Goal: Navigation & Orientation: Find specific page/section

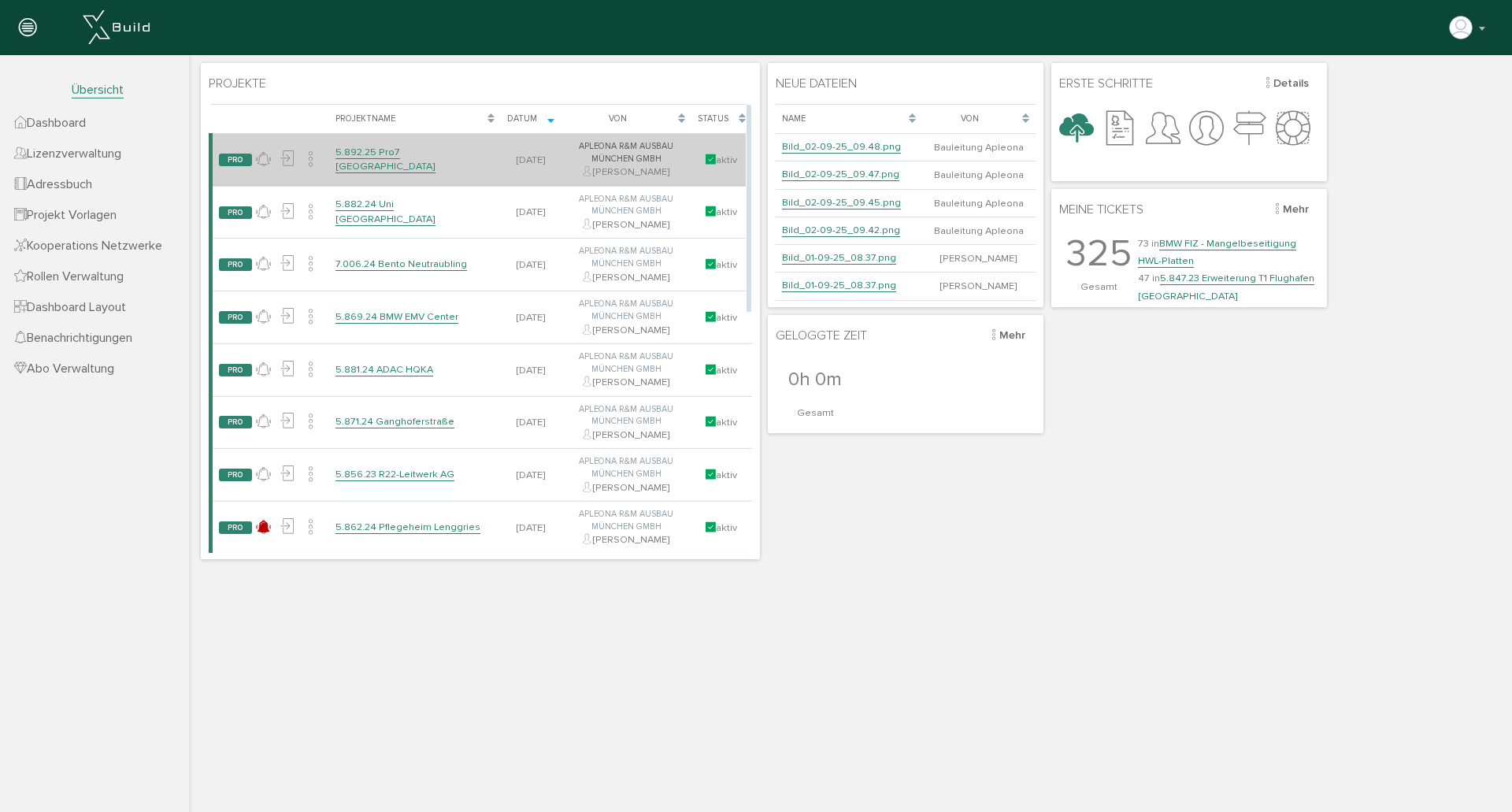
click at [387, 164] on link "5.892.25 Pro7 [GEOGRAPHIC_DATA]" at bounding box center [385, 159] width 100 height 27
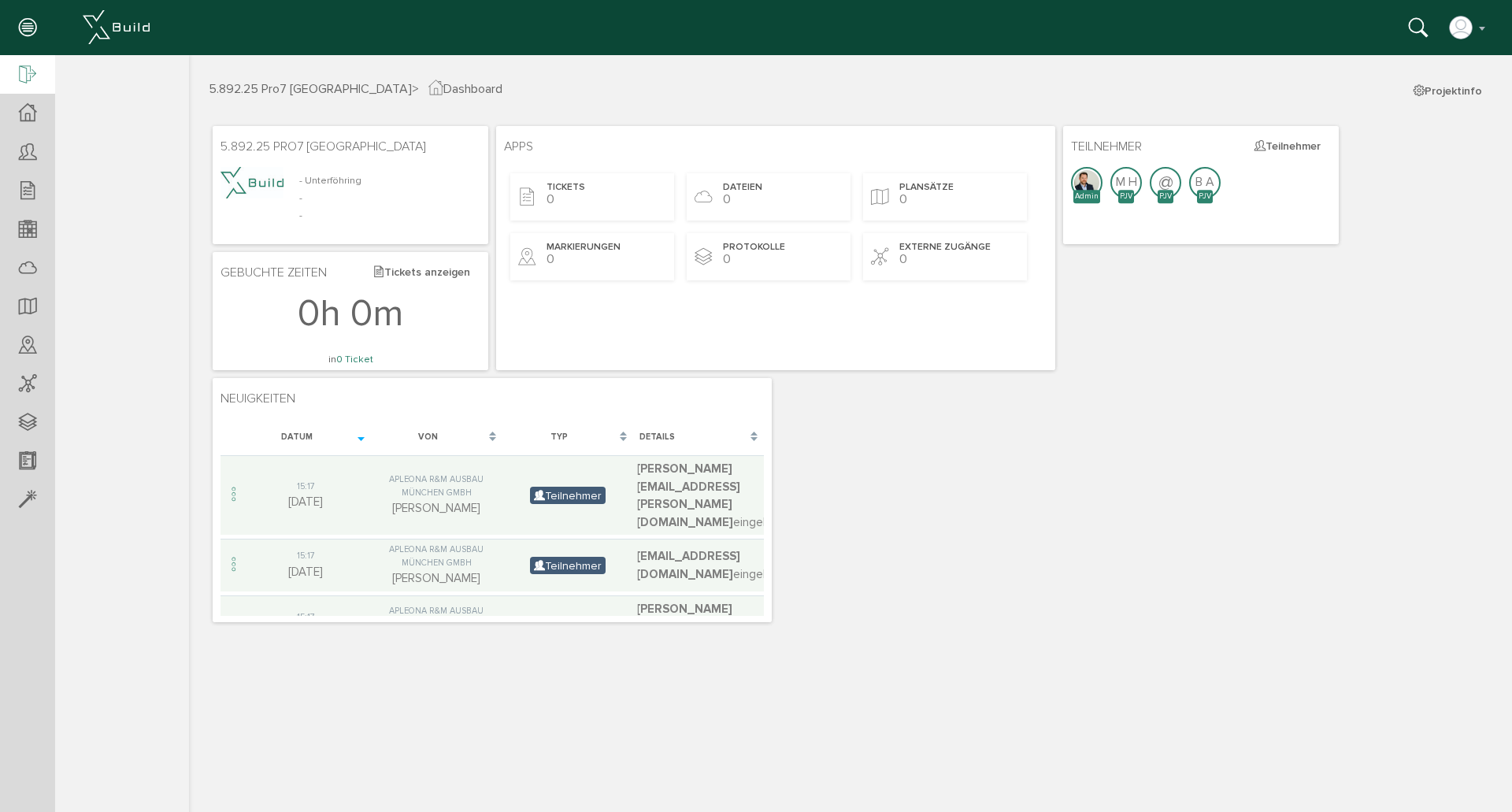
click at [21, 72] on icon at bounding box center [28, 76] width 18 height 22
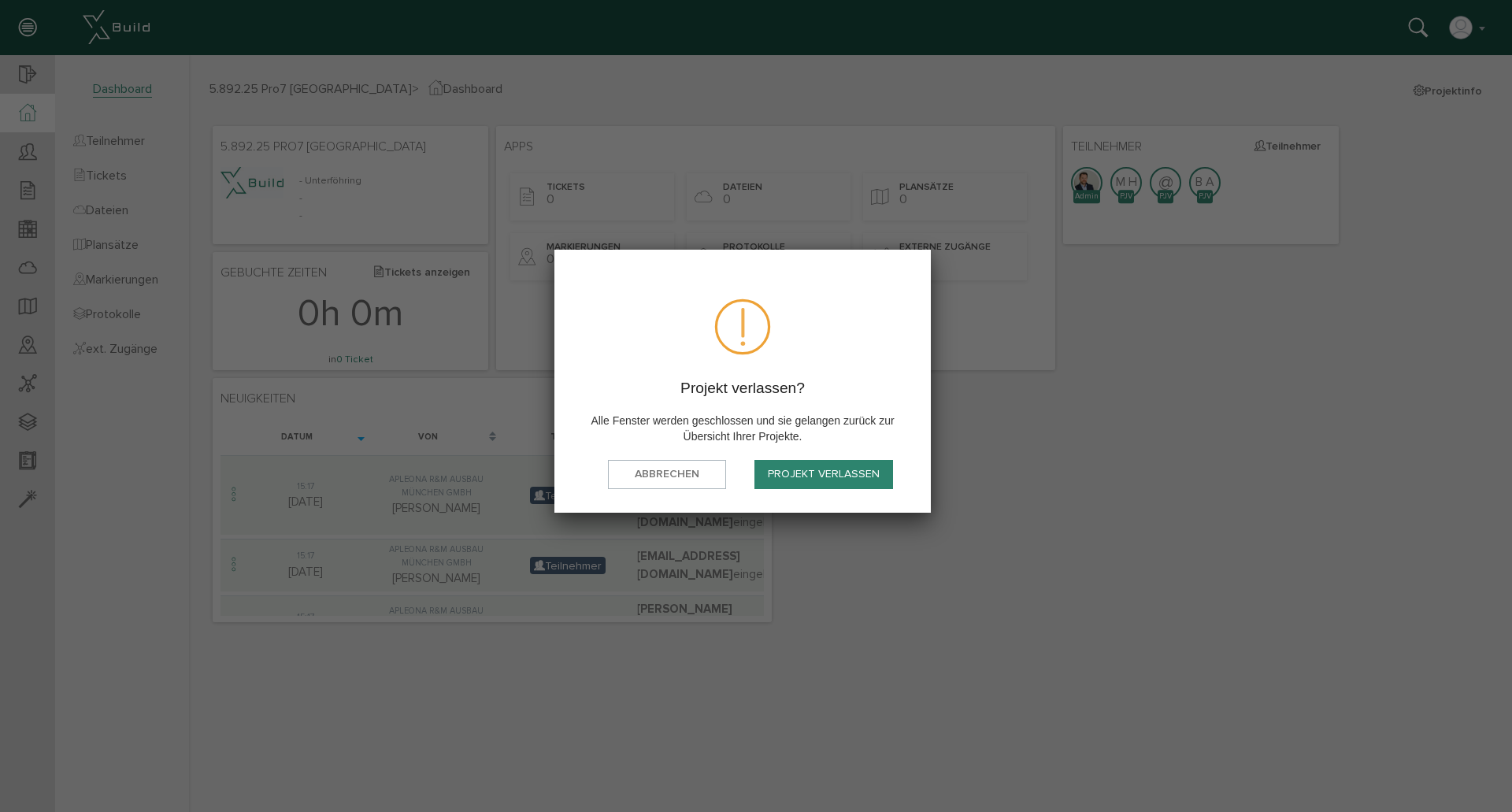
click at [798, 470] on button "Projekt verlassen" at bounding box center [823, 474] width 138 height 29
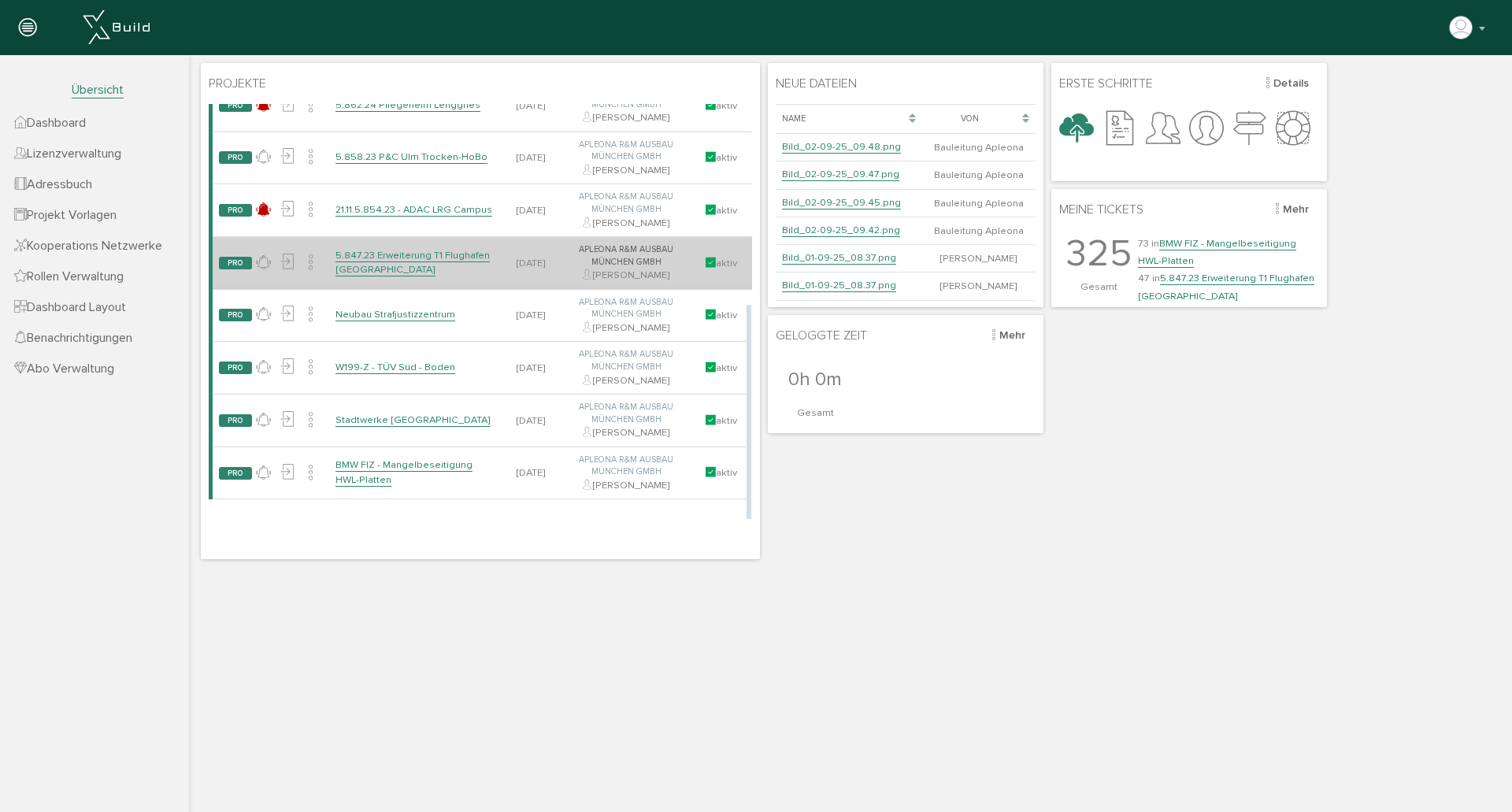
click at [438, 257] on link "5.847.23 Erweiterung T1 Flughafen [GEOGRAPHIC_DATA]" at bounding box center [412, 262] width 154 height 27
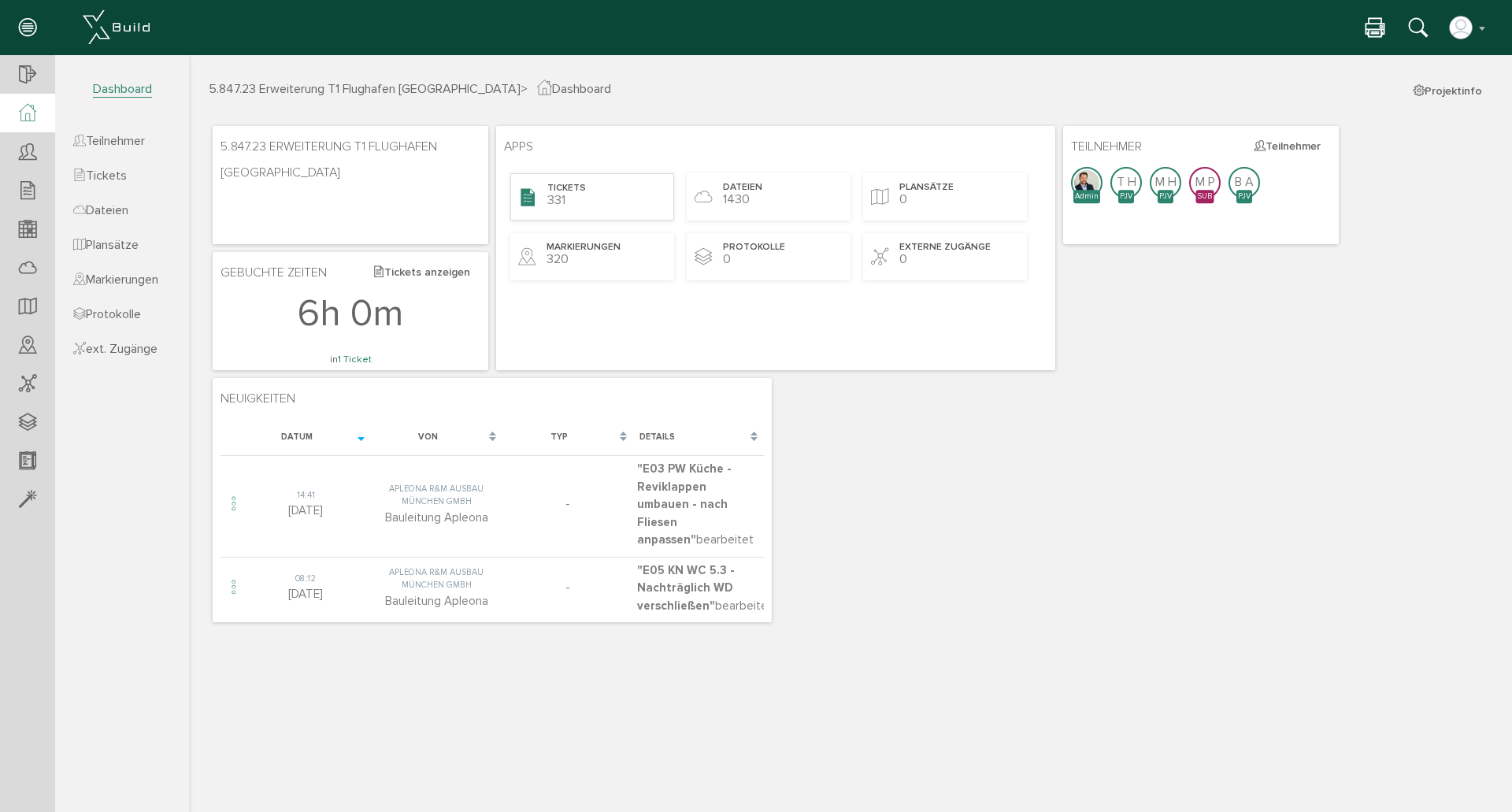
click at [552, 188] on span "Tickets" at bounding box center [566, 188] width 38 height 14
